Goal: Navigation & Orientation: Find specific page/section

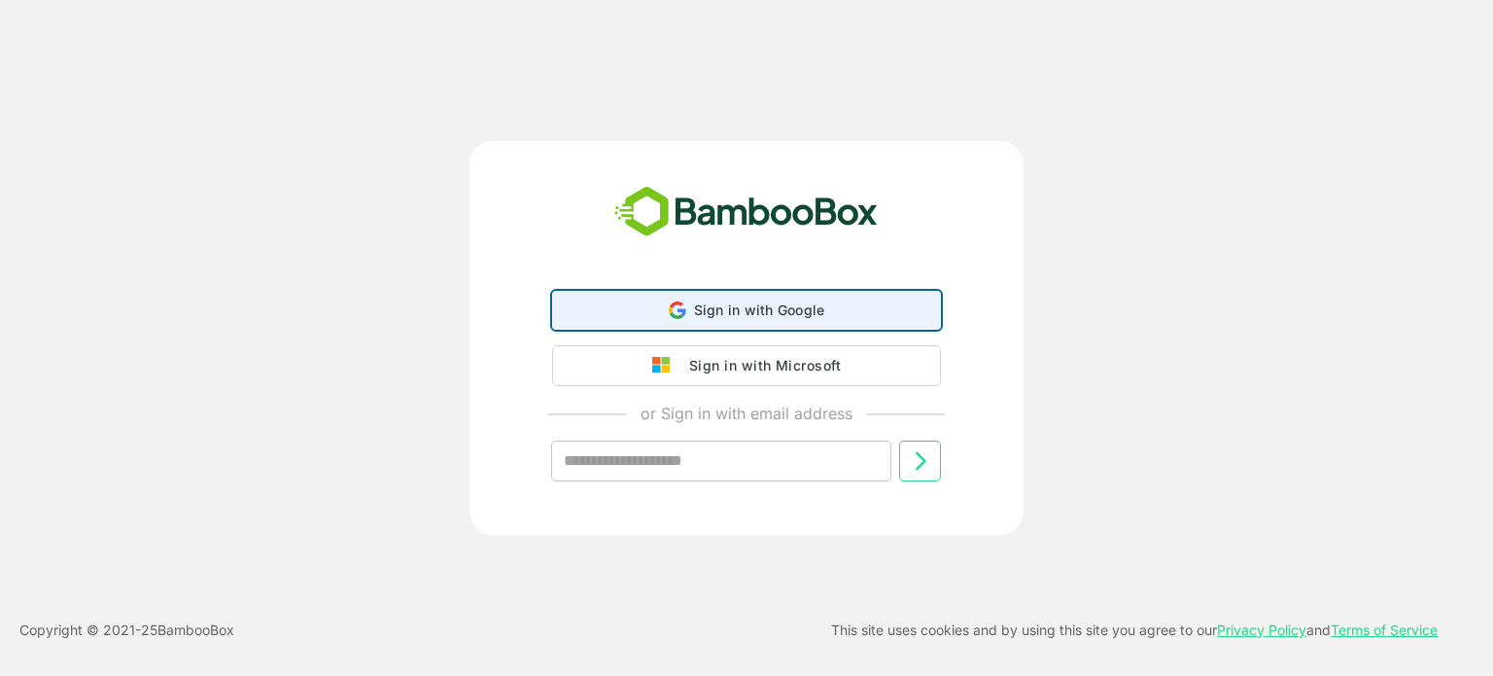
click at [665, 310] on div "Sign in with Google Sign in with Google. Opens in new tab" at bounding box center [747, 310] width 364 height 37
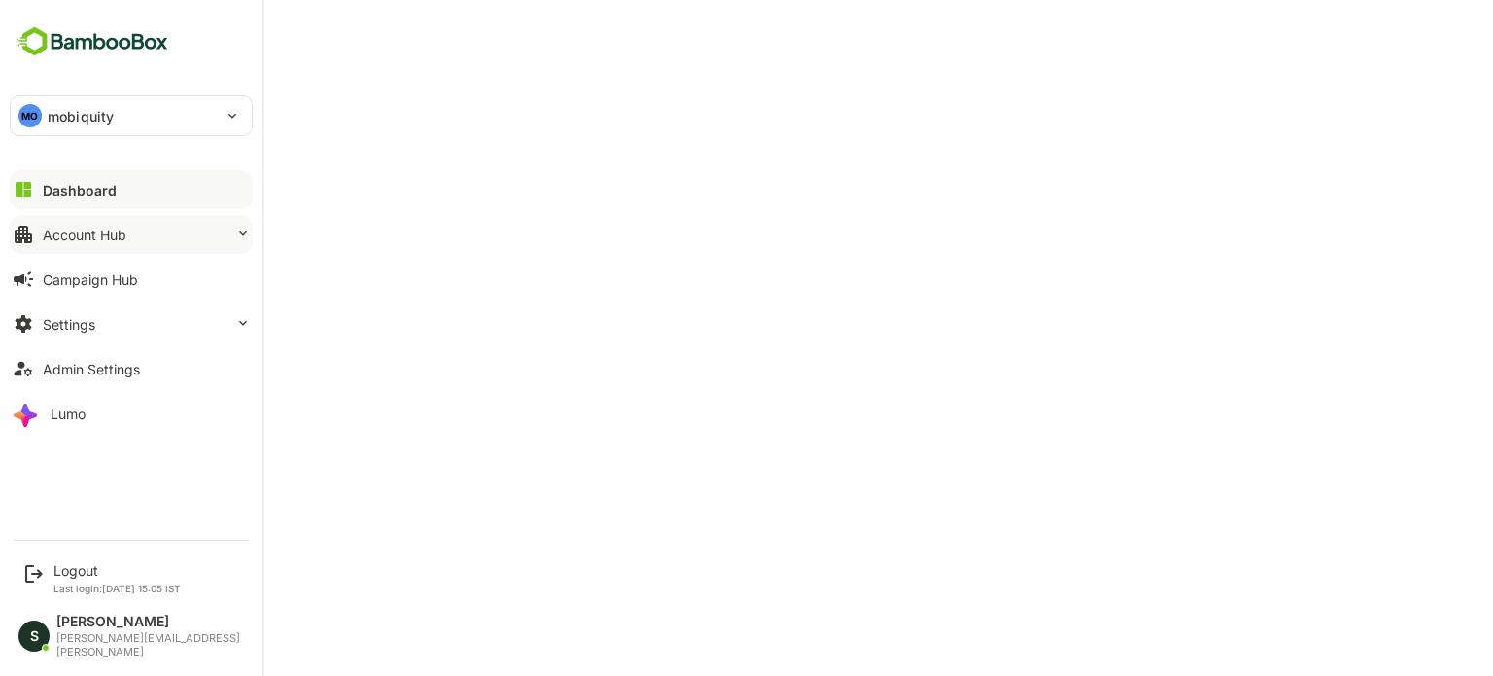
click at [40, 223] on button "Account Hub" at bounding box center [131, 234] width 243 height 39
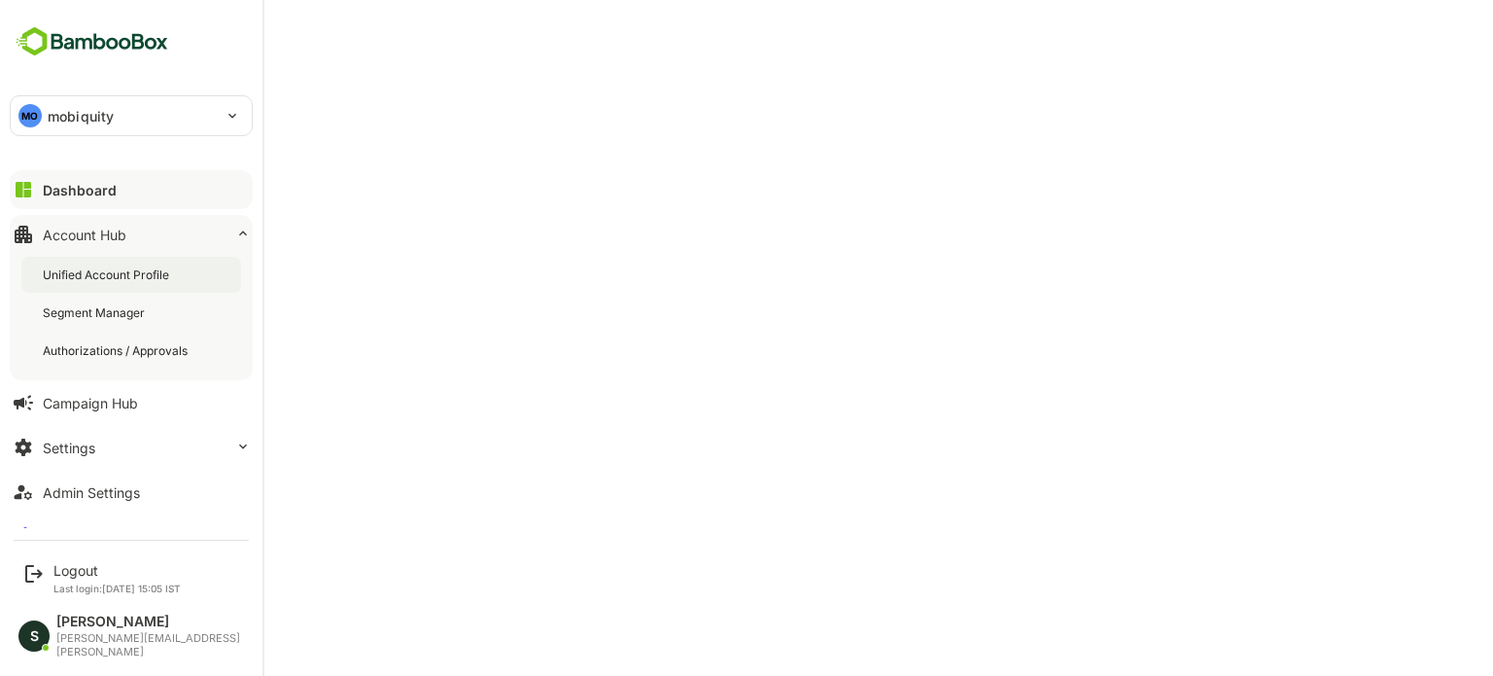
click at [54, 281] on div "Unified Account Profile" at bounding box center [108, 274] width 130 height 17
click at [74, 193] on div "Dashboard" at bounding box center [78, 190] width 70 height 17
